Goal: Information Seeking & Learning: Learn about a topic

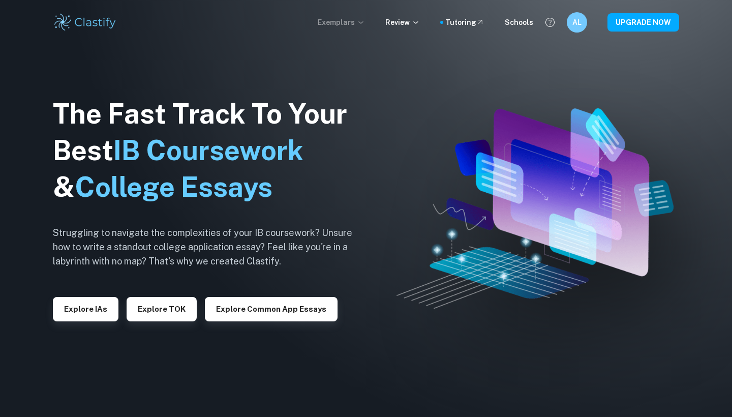
click at [356, 21] on p "Exemplars" at bounding box center [341, 22] width 47 height 11
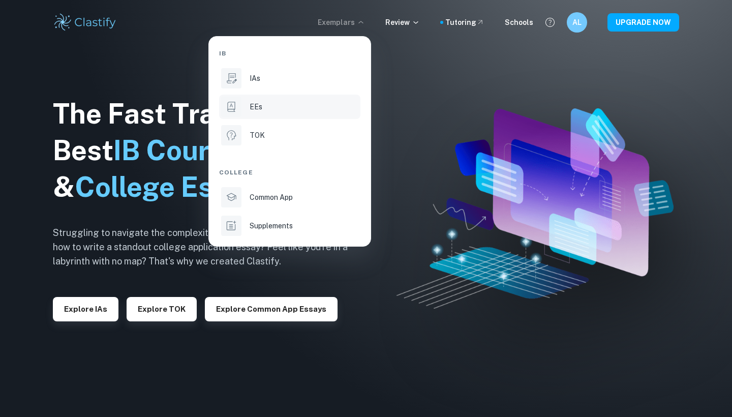
click at [276, 112] on div "EEs" at bounding box center [304, 106] width 109 height 11
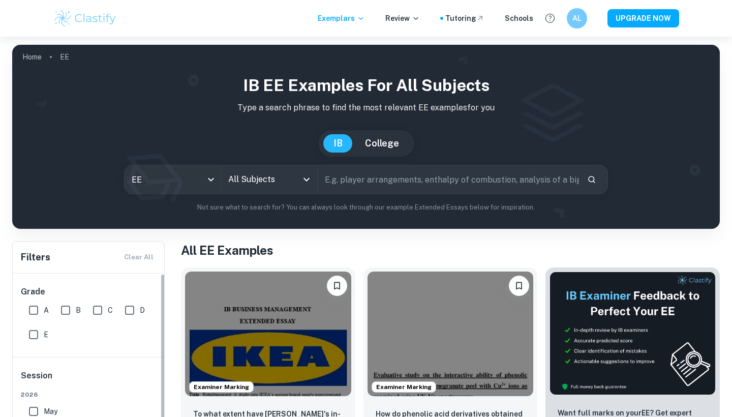
click at [33, 309] on input "A" at bounding box center [33, 310] width 20 height 20
checkbox input "true"
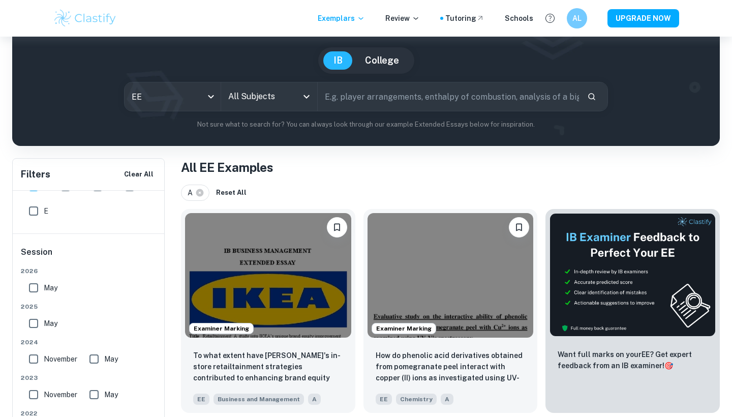
scroll to position [55, 0]
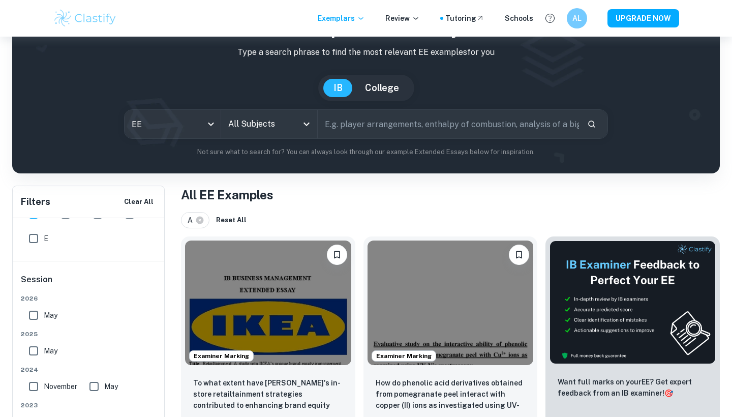
click at [399, 128] on input "text" at bounding box center [448, 124] width 261 height 28
type input "feminisim"
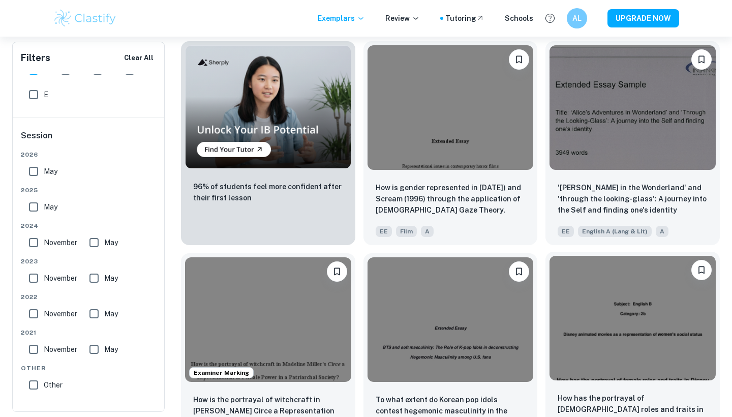
scroll to position [851, 0]
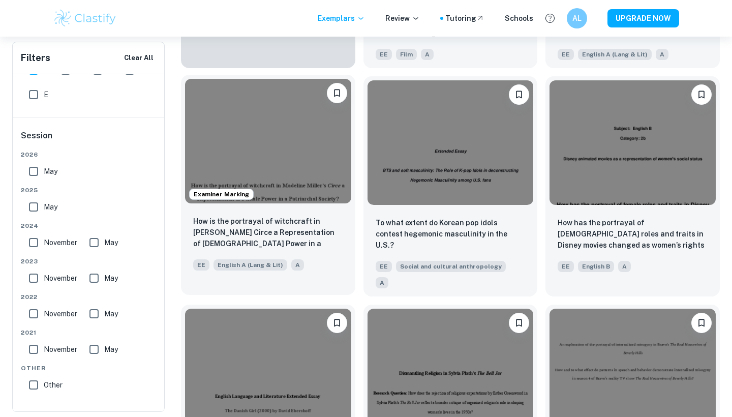
click at [329, 204] on div "Examiner Marking" at bounding box center [268, 141] width 174 height 133
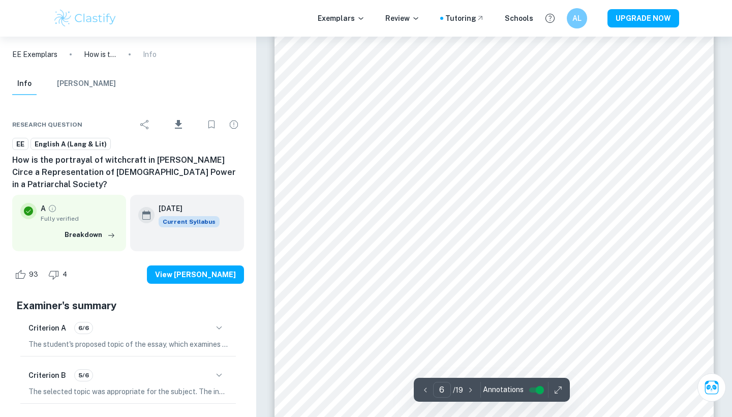
scroll to position [3207, 0]
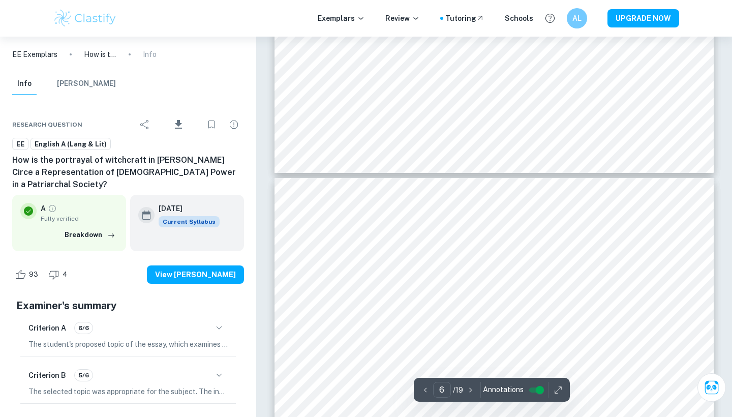
type input "7"
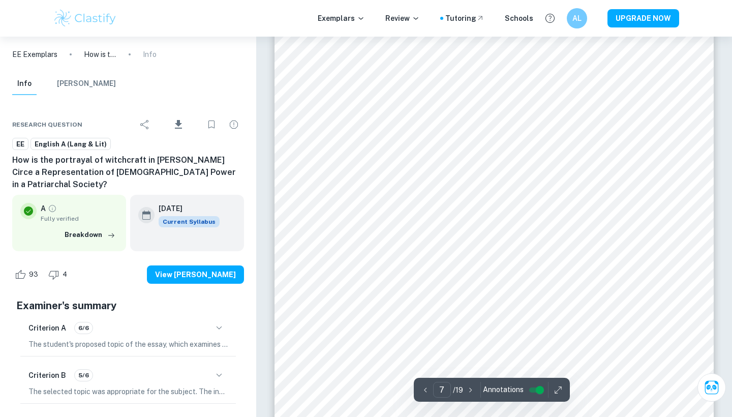
scroll to position [3729, 0]
